Goal: Transaction & Acquisition: Purchase product/service

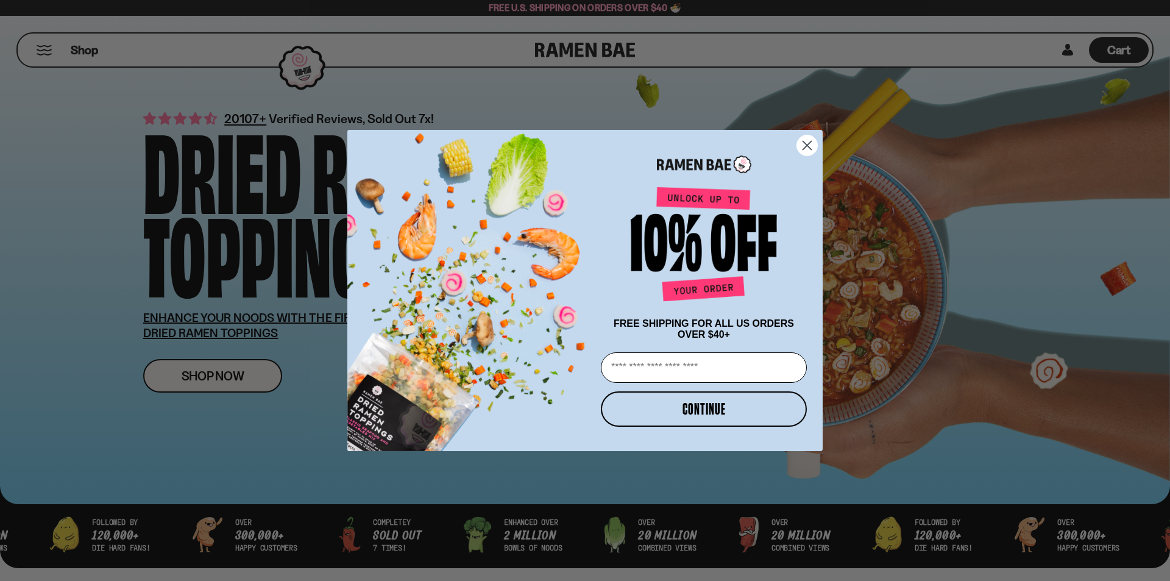
click at [811, 141] on icon "Close dialog" at bounding box center [807, 145] width 9 height 9
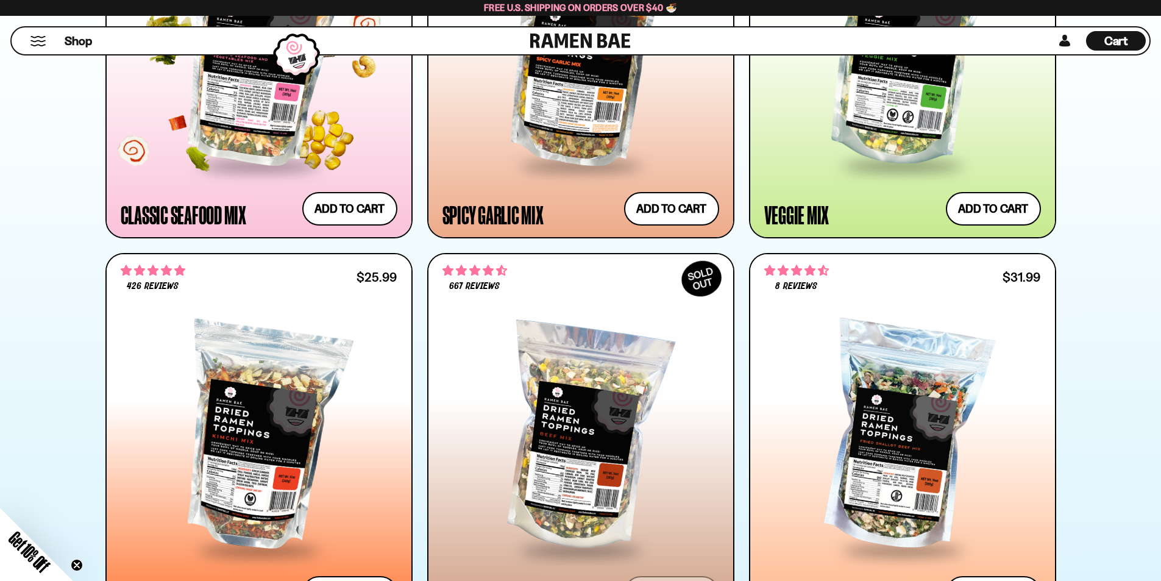
scroll to position [812, 0]
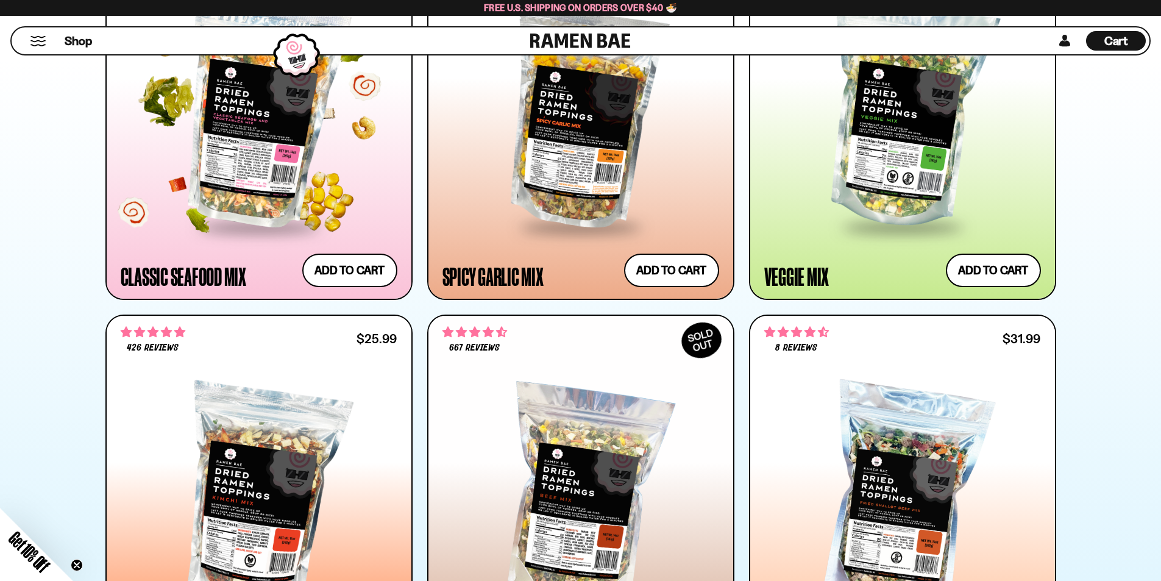
click at [228, 207] on span at bounding box center [259, 228] width 149 height 43
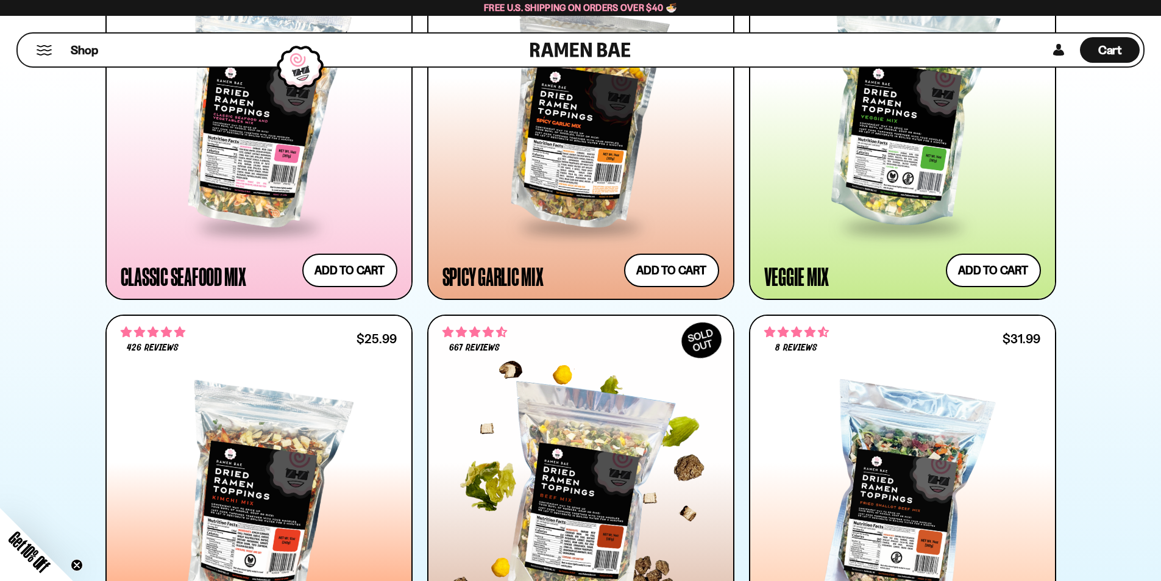
scroll to position [5, 0]
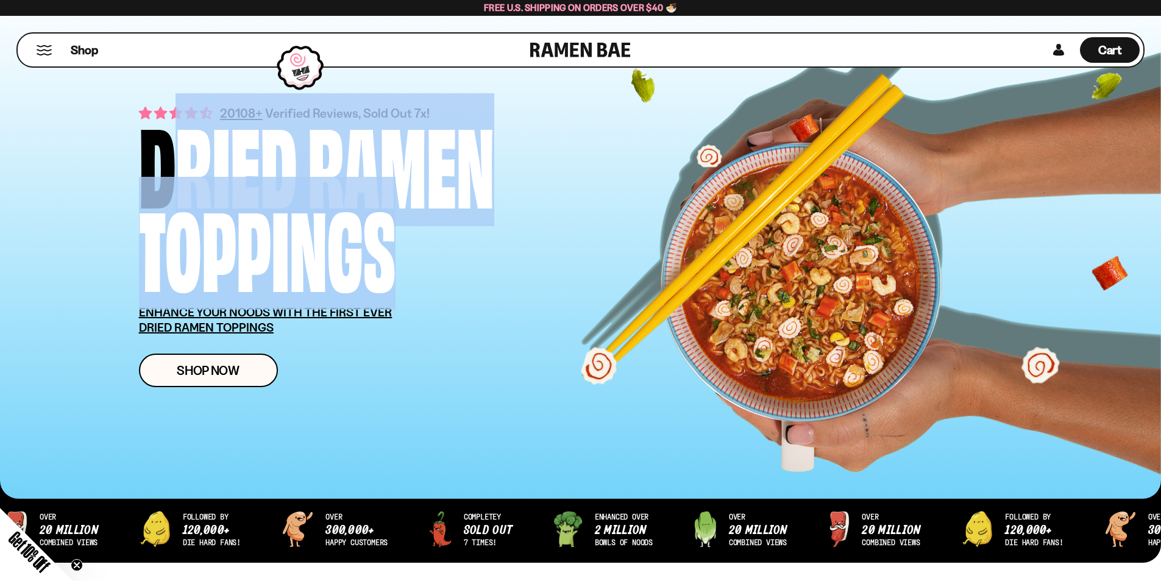
drag, startPoint x: 135, startPoint y: 158, endPoint x: 398, endPoint y: 226, distance: 271.9
click at [400, 227] on div "20108+ Verified Reviews, Sold Out 7x! Dried Ramen Toppings ENHANCE YOUR NOODS W…" at bounding box center [580, 244] width 956 height 507
copy div "Dried Ramen Toppings"
